Goal: Transaction & Acquisition: Download file/media

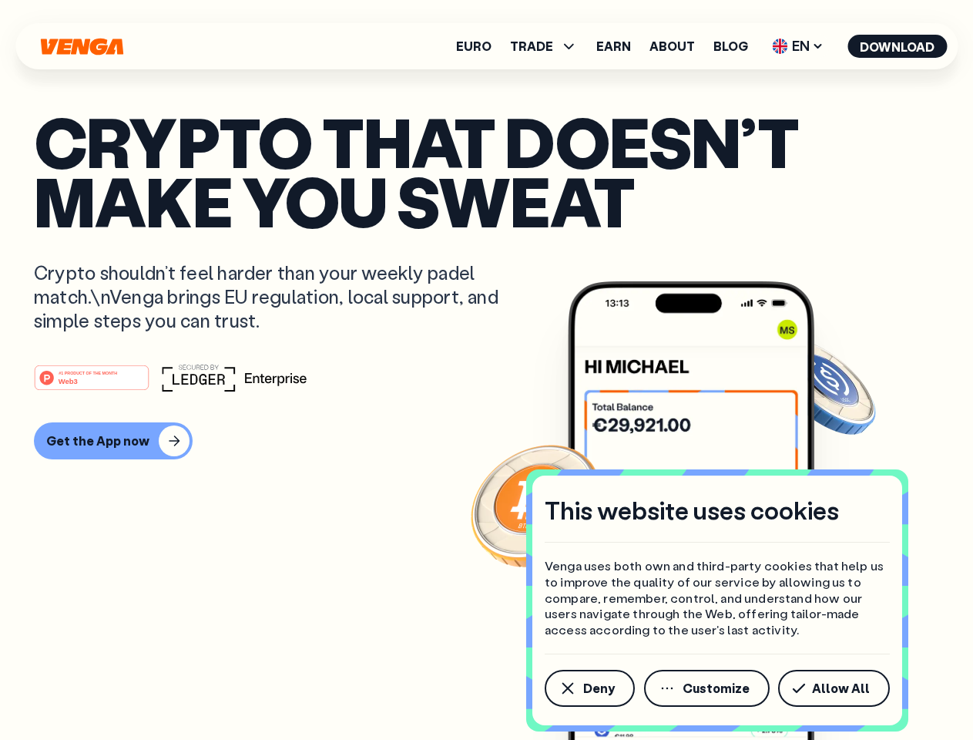
click at [486, 370] on div "#1 PRODUCT OF THE MONTH Web3" at bounding box center [487, 378] width 906 height 28
click at [589, 688] on span "Deny" at bounding box center [599, 688] width 32 height 12
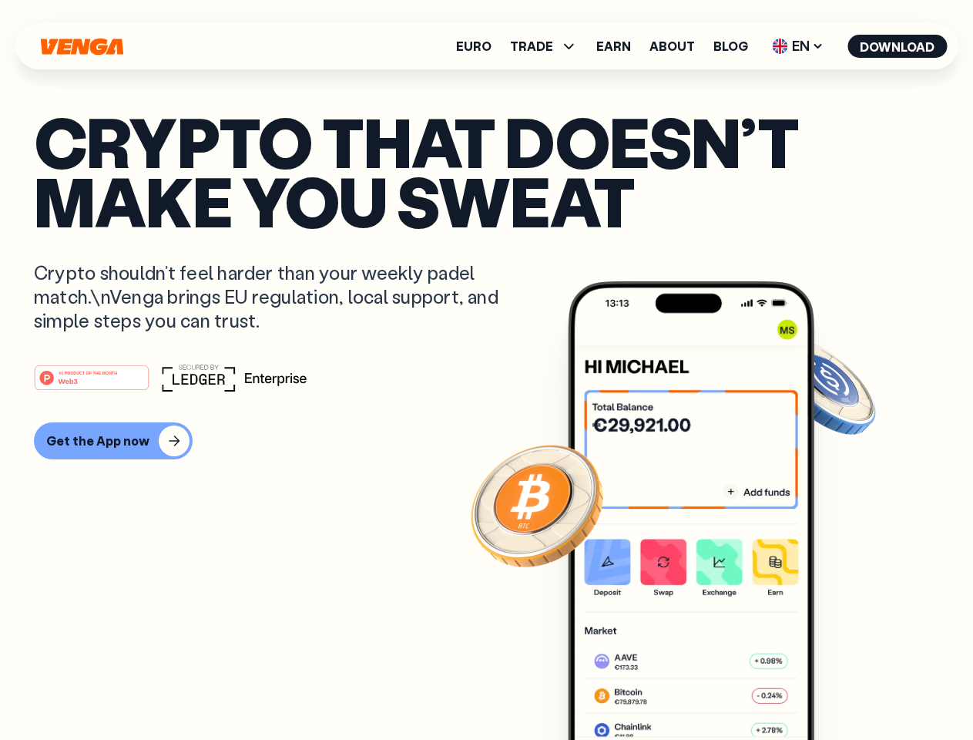
click at [708, 688] on img at bounding box center [691, 539] width 247 height 516
click at [837, 688] on article "Crypto that doesn’t make you sweat Crypto shouldn’t feel harder than your weekl…" at bounding box center [487, 401] width 906 height 578
click at [549, 46] on span "TRADE" at bounding box center [531, 46] width 43 height 12
click at [798, 46] on span "EN" at bounding box center [798, 46] width 62 height 25
click at [898, 46] on button "Download" at bounding box center [897, 46] width 99 height 23
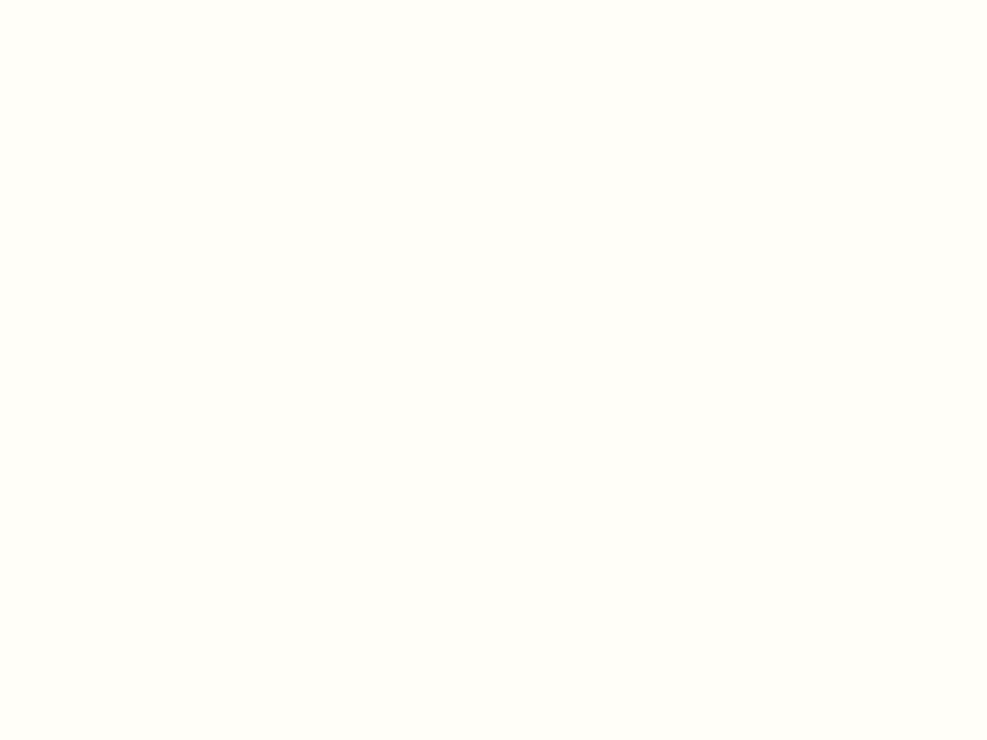
click at [486, 0] on html "This website uses cookies Venga uses both own and third-party cookies that help…" at bounding box center [493, 0] width 987 height 0
click at [111, 0] on html "This website uses cookies Venga uses both own and third-party cookies that help…" at bounding box center [493, 0] width 987 height 0
click at [94, 0] on html "This website uses cookies Venga uses both own and third-party cookies that help…" at bounding box center [493, 0] width 987 height 0
